Goal: Navigation & Orientation: Find specific page/section

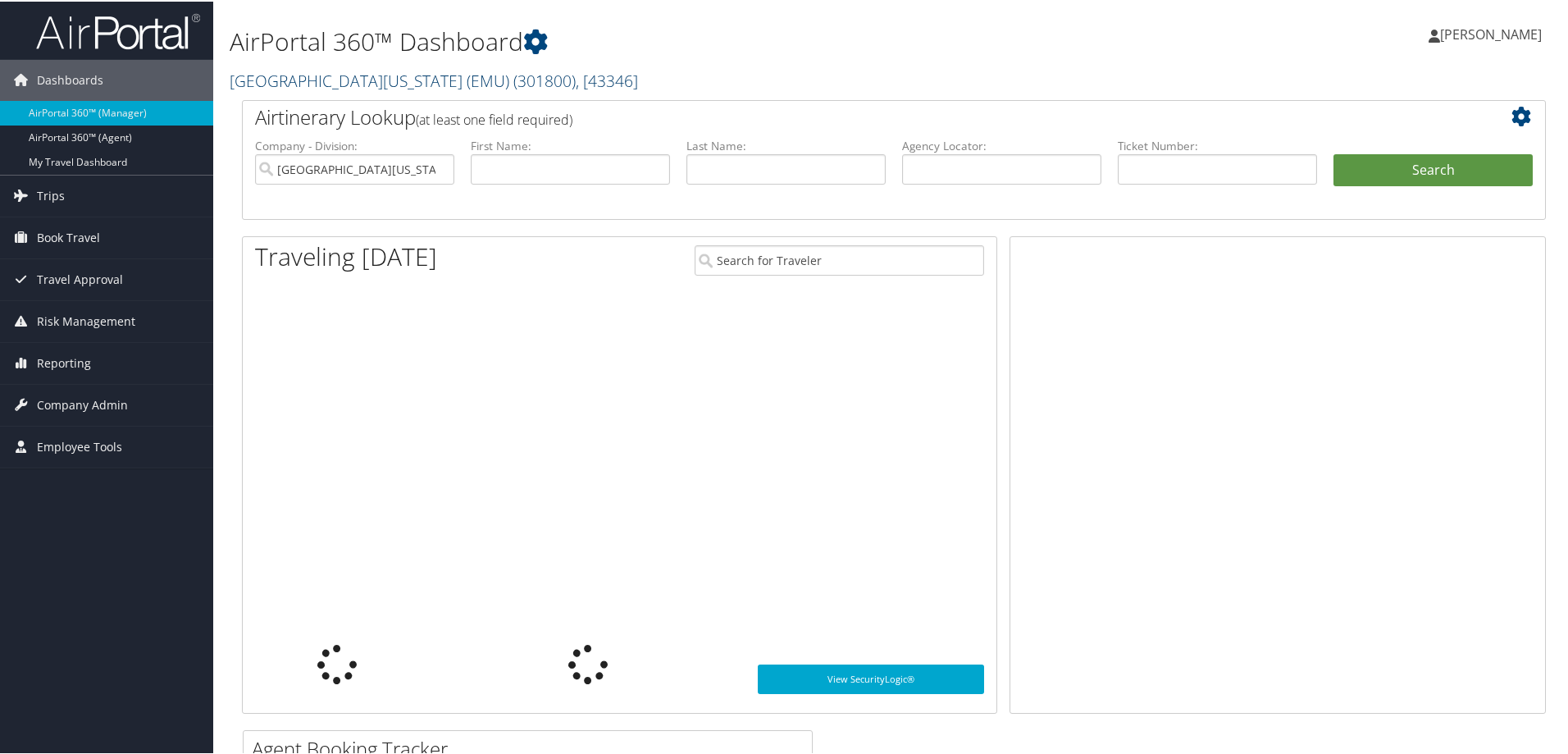
click at [303, 74] on link "[GEOGRAPHIC_DATA][US_STATE] (EMU) ( 301800 ) , [ 43346 ]" at bounding box center [434, 79] width 408 height 22
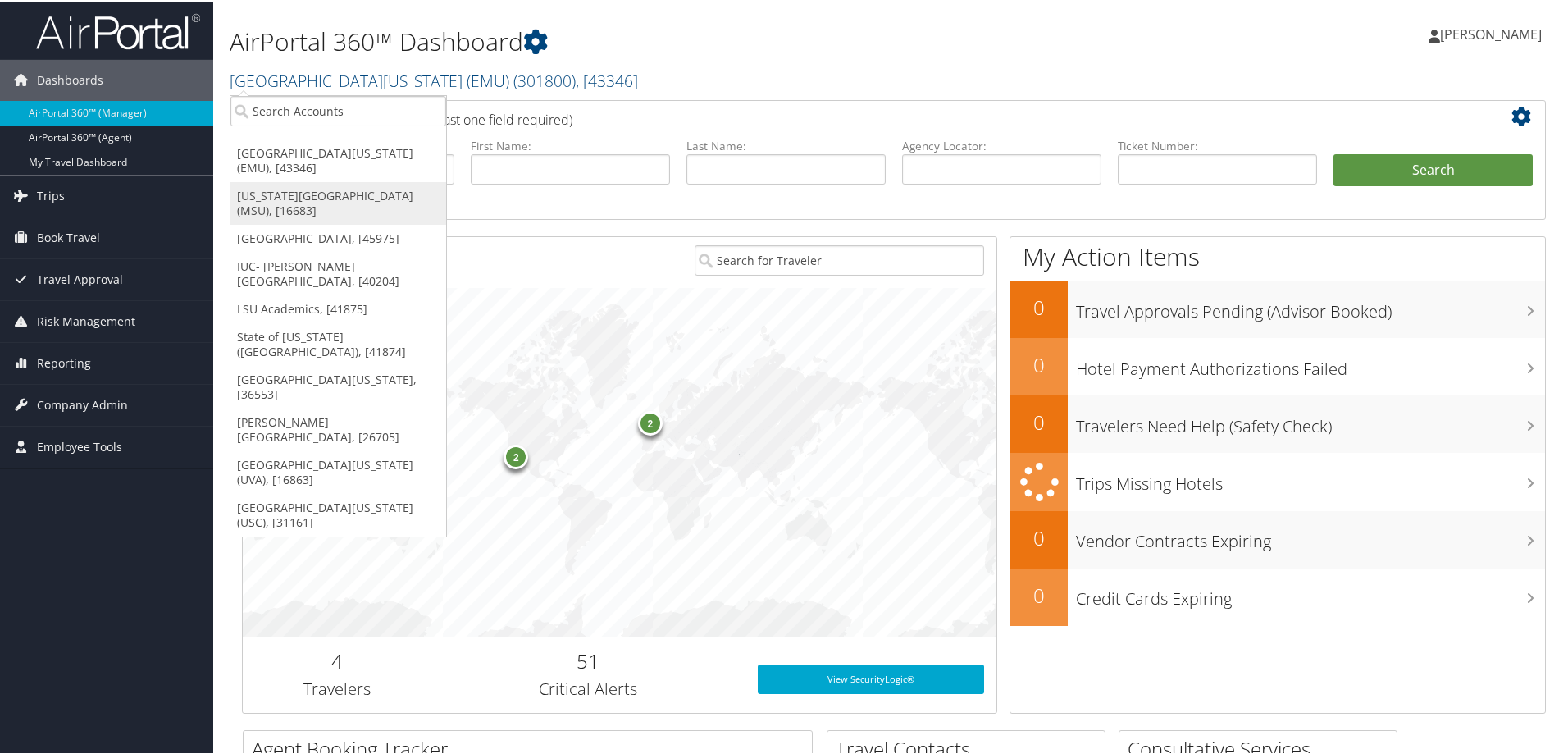
click at [293, 193] on link "[US_STATE][GEOGRAPHIC_DATA] (MSU), [16683]" at bounding box center [339, 201] width 216 height 43
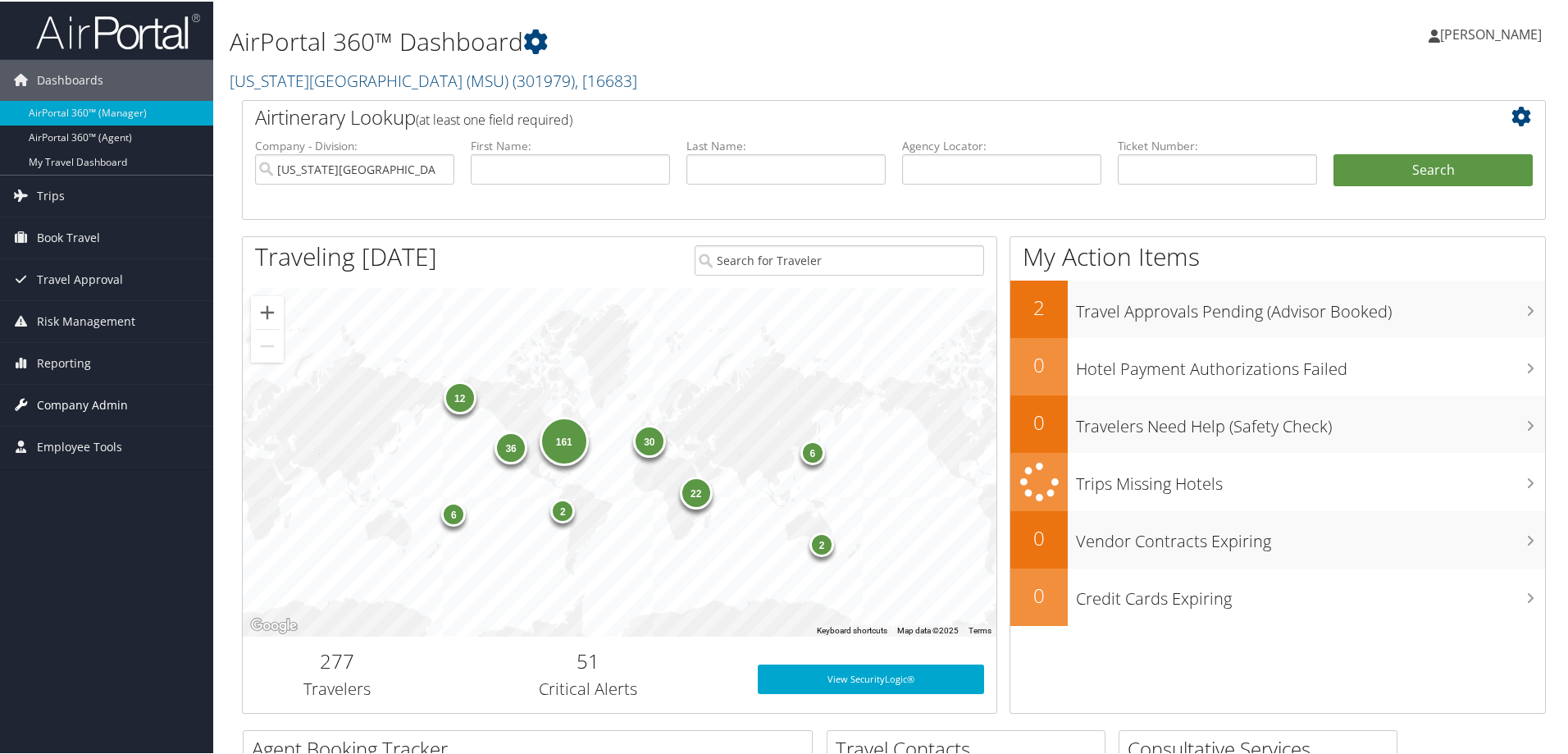
click at [84, 405] on span "Company Admin" at bounding box center [82, 403] width 91 height 41
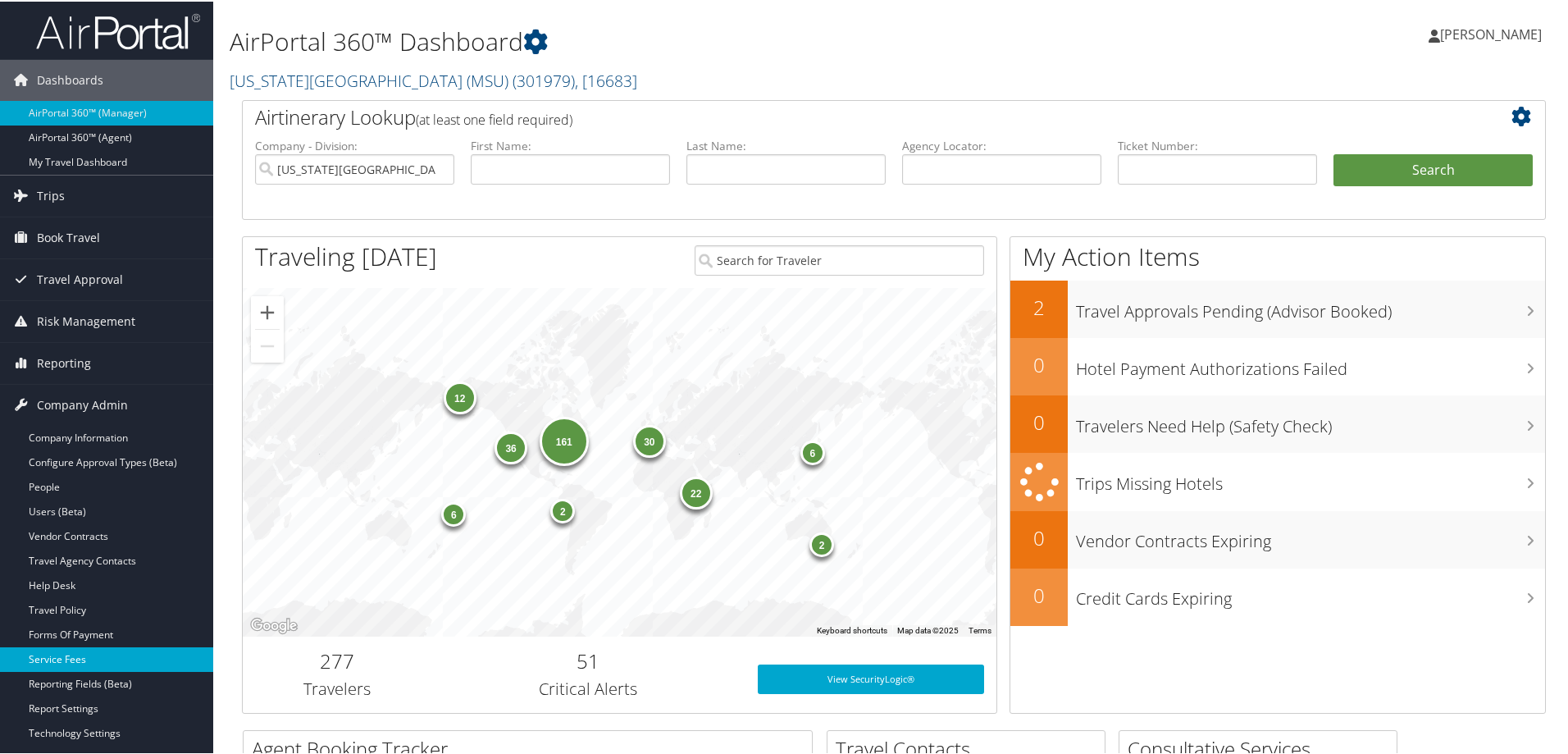
click at [43, 656] on link "Service Fees" at bounding box center [106, 658] width 213 height 25
